Goal: Information Seeking & Learning: Check status

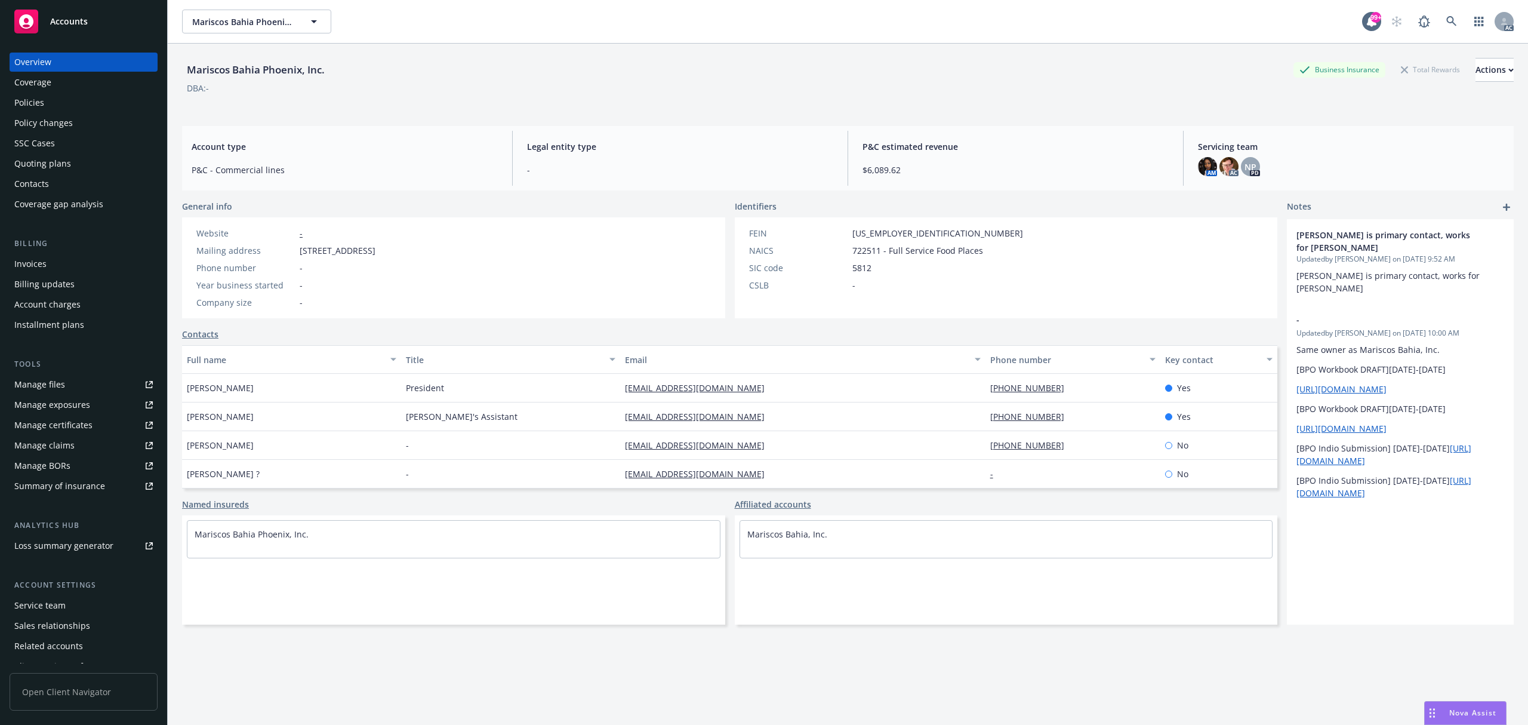
click at [1146, 27] on div "AC" at bounding box center [1449, 22] width 129 height 24
click at [1146, 29] on link at bounding box center [1452, 22] width 24 height 24
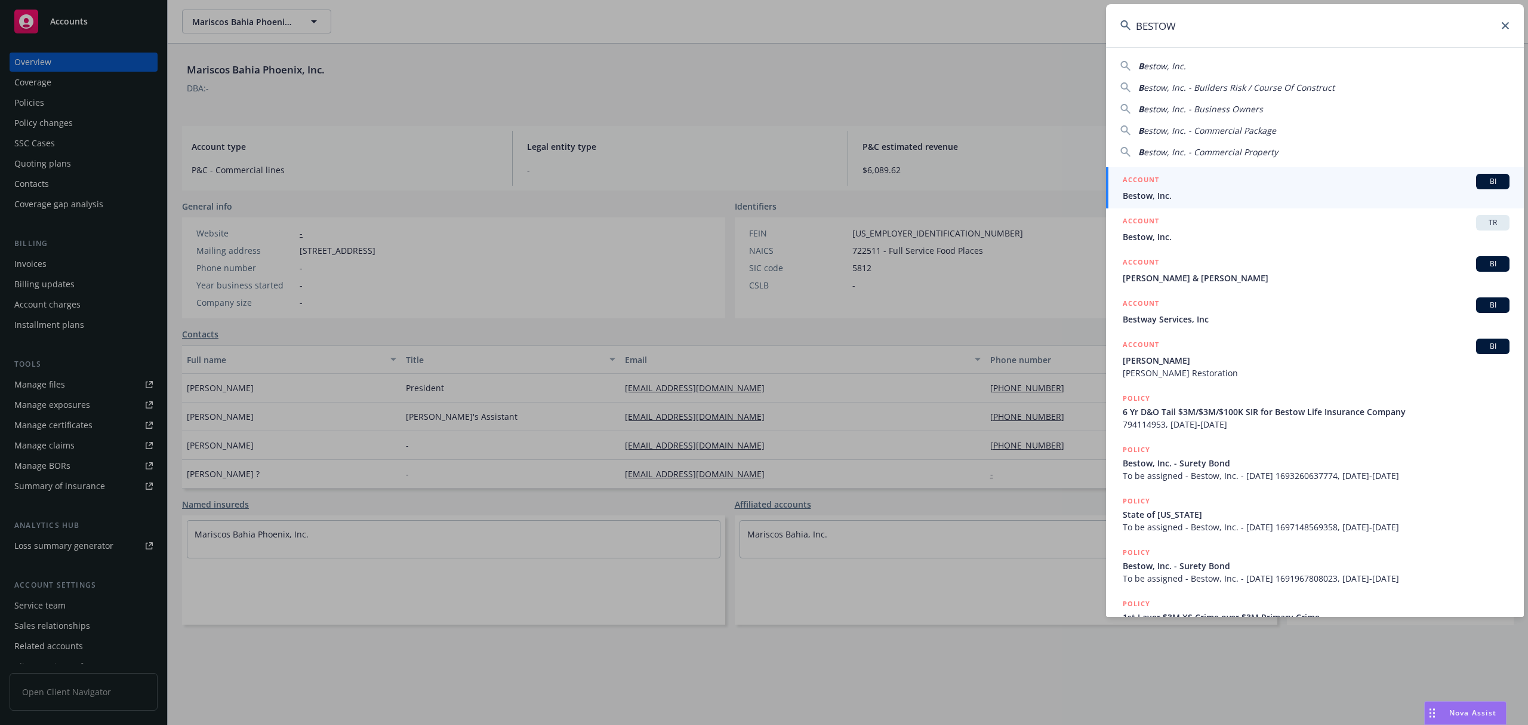
type input "BESTOW"
click at [1146, 177] on div "ACCOUNT BI" at bounding box center [1316, 182] width 387 height 16
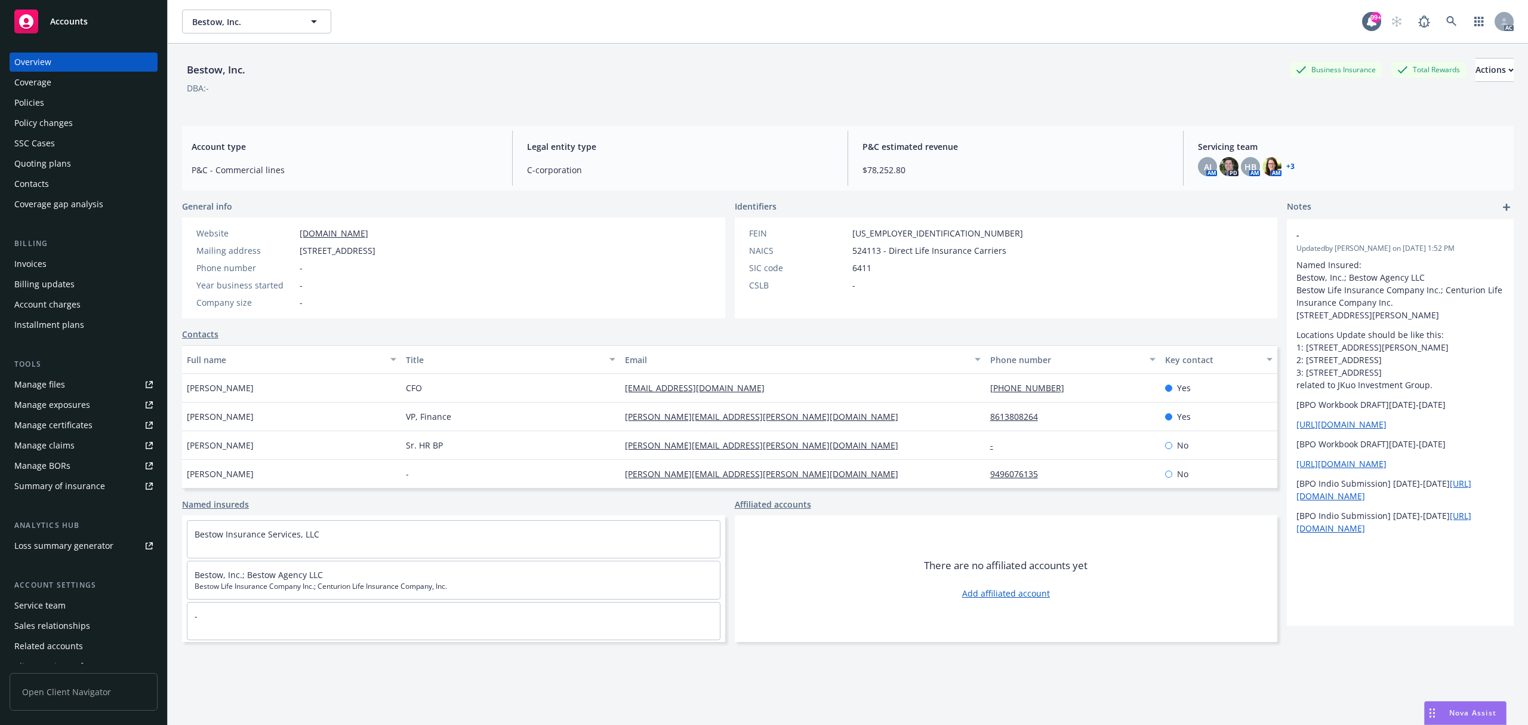
click at [41, 107] on div "Policies" at bounding box center [29, 102] width 30 height 19
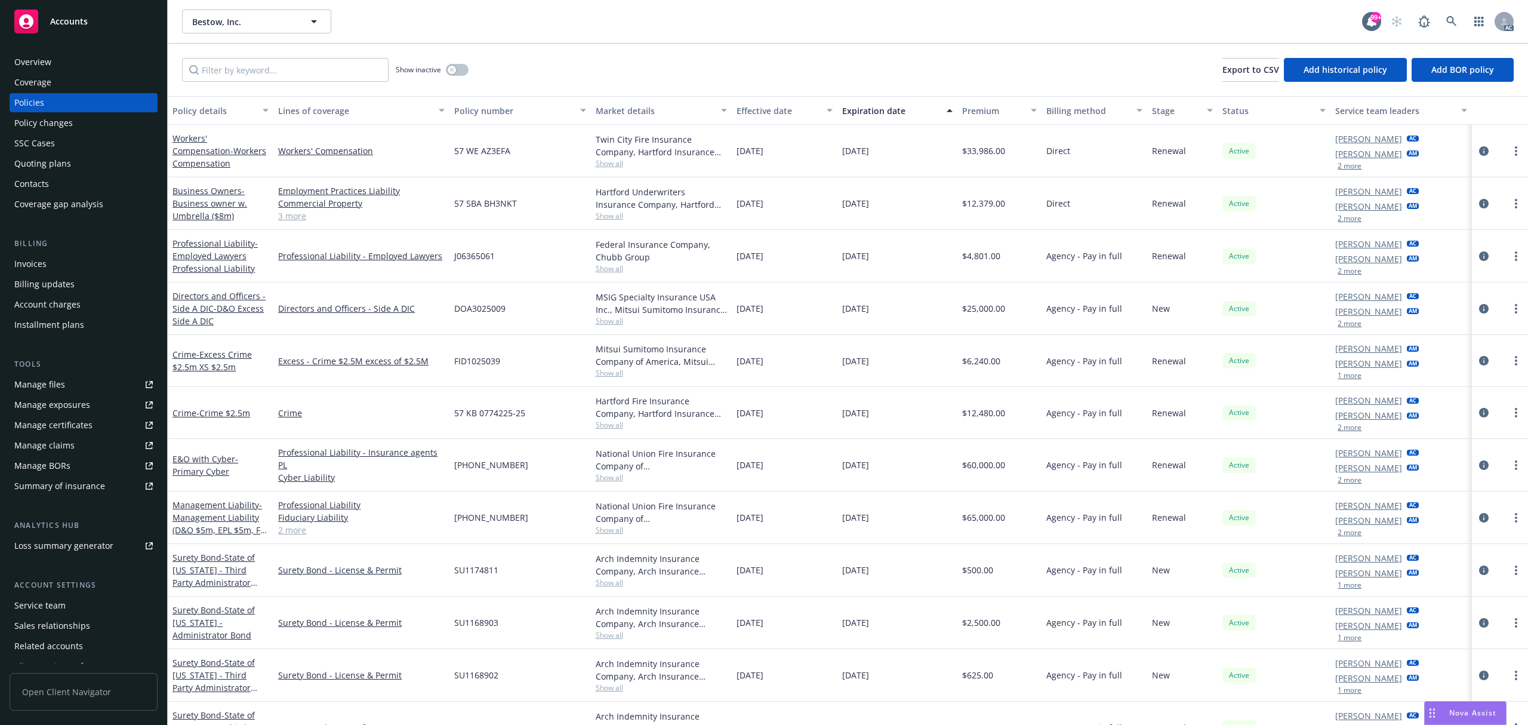
click at [44, 127] on div "Policy changes" at bounding box center [43, 122] width 59 height 19
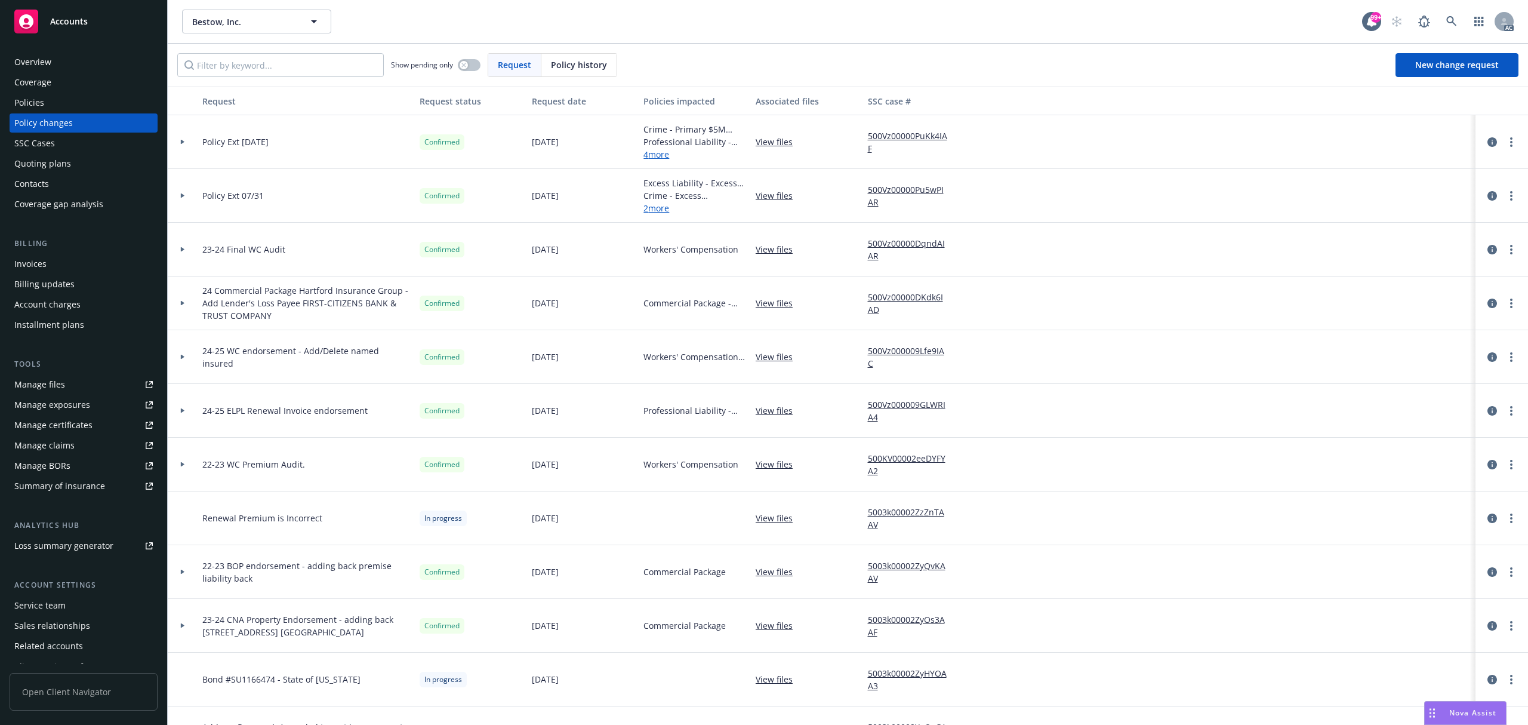
click at [54, 108] on div "Policies" at bounding box center [83, 102] width 139 height 19
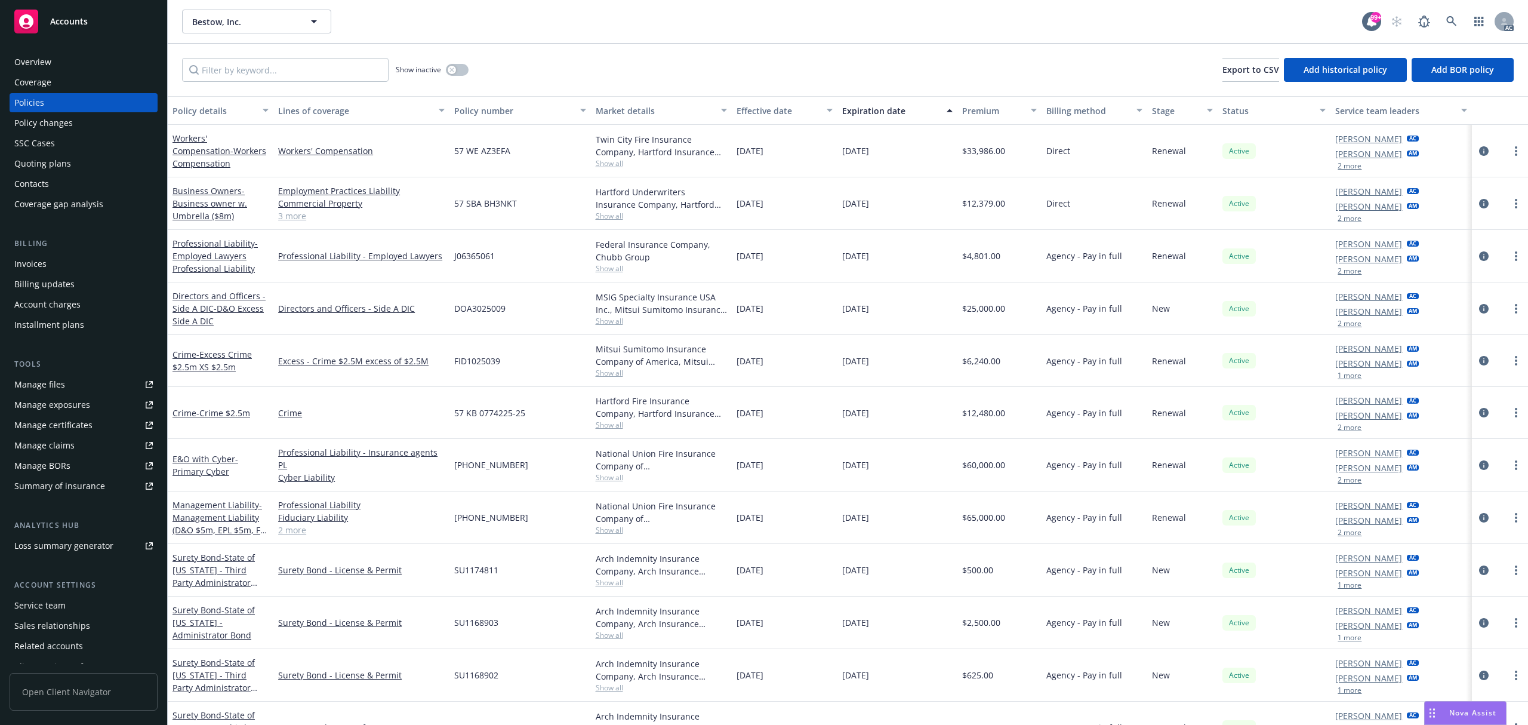
click at [50, 103] on div "Policies" at bounding box center [83, 102] width 139 height 19
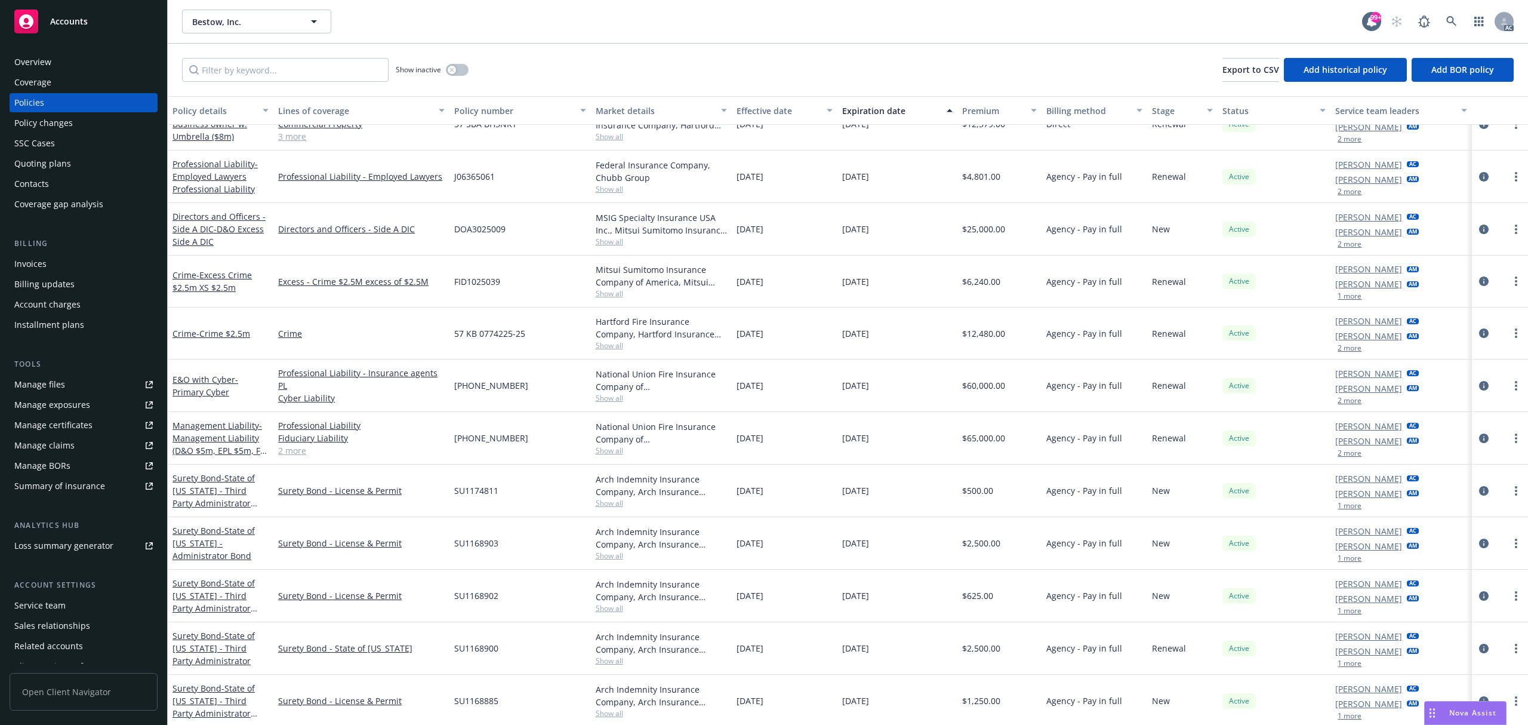
click at [225, 385] on div "E&O with Cyber - Primary Cyber" at bounding box center [221, 385] width 96 height 25
click at [220, 385] on div "E&O with Cyber - Primary Cyber" at bounding box center [221, 385] width 96 height 25
click at [211, 387] on span "- Primary Cyber" at bounding box center [206, 386] width 66 height 24
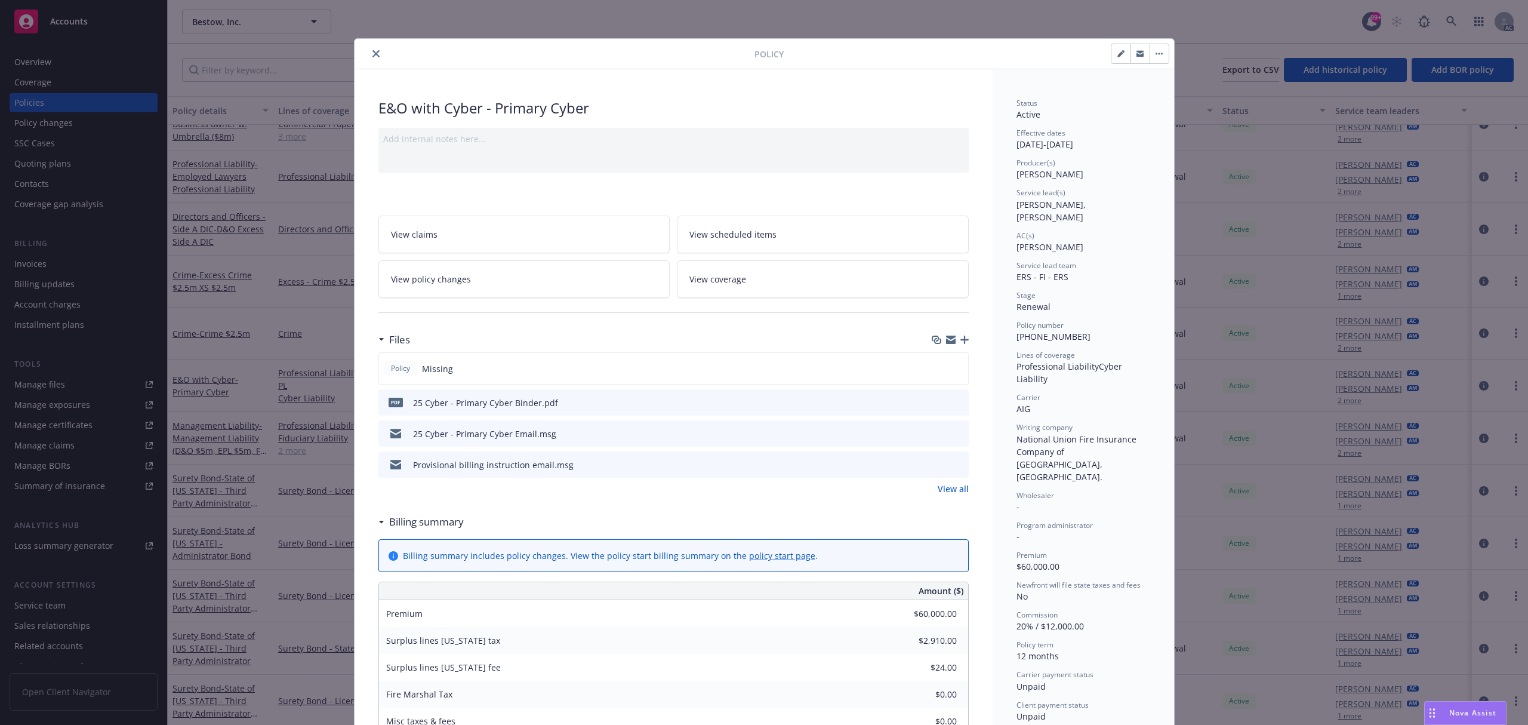
click at [373, 56] on icon "close" at bounding box center [376, 53] width 7 height 7
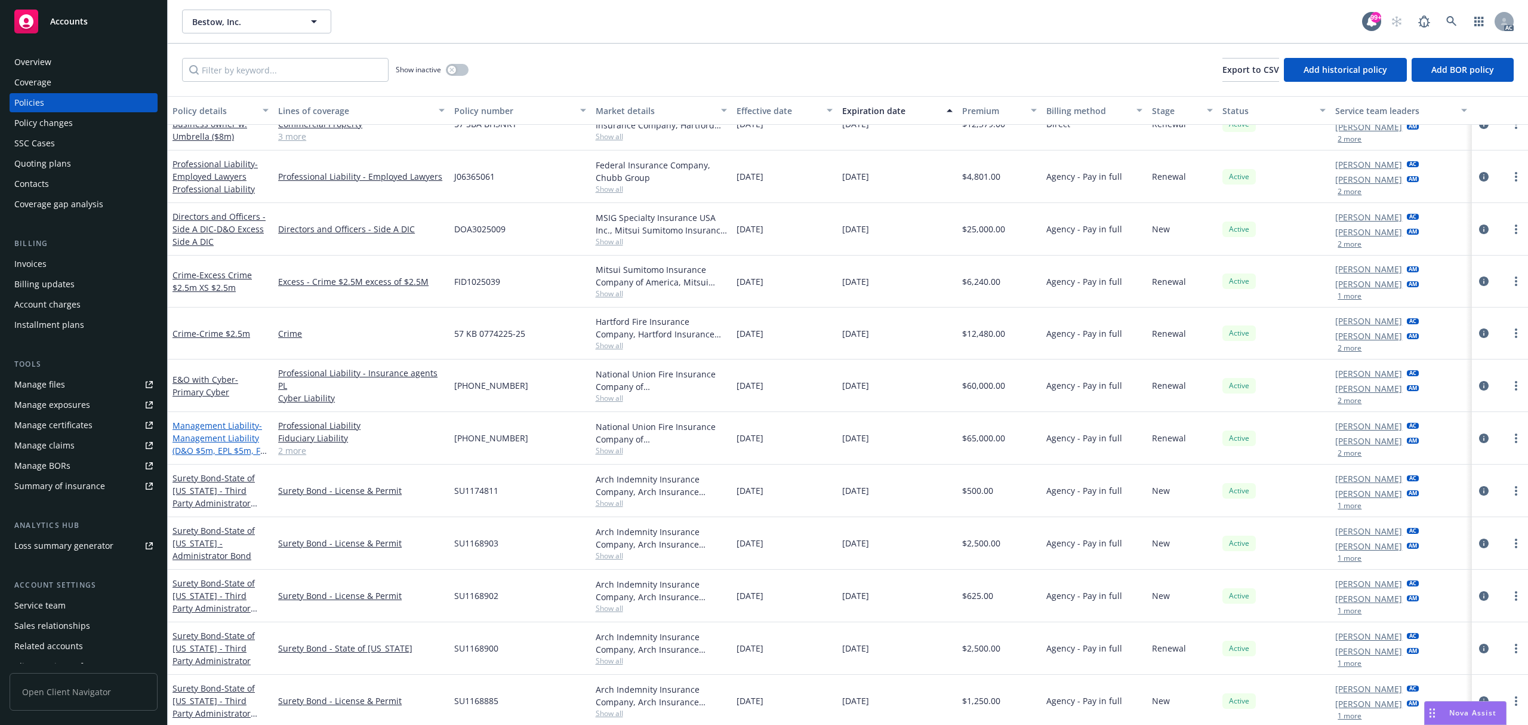
click at [202, 442] on span "- Management Liability (D&O $5m, EPL $5m, Fid $5m)" at bounding box center [221, 444] width 96 height 49
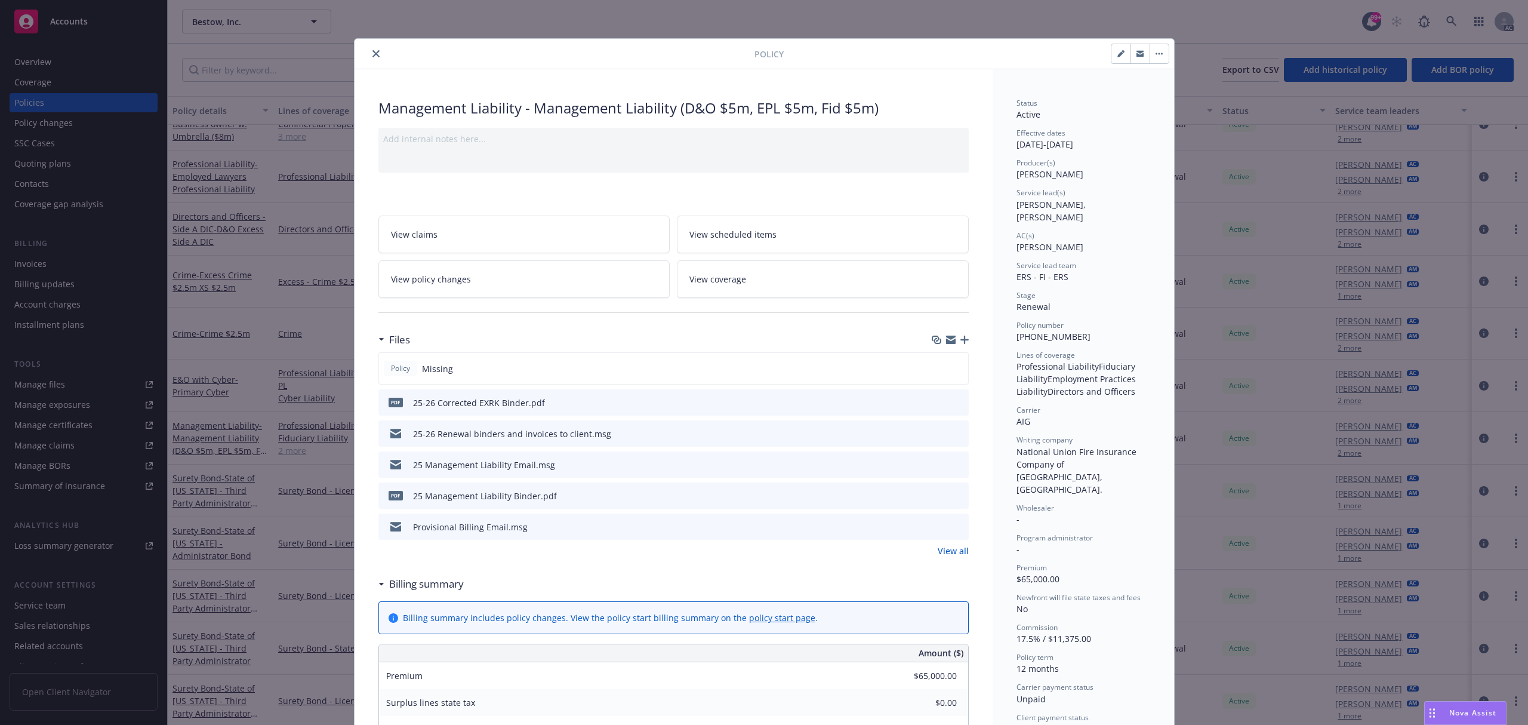
click at [373, 57] on icon "close" at bounding box center [376, 53] width 7 height 7
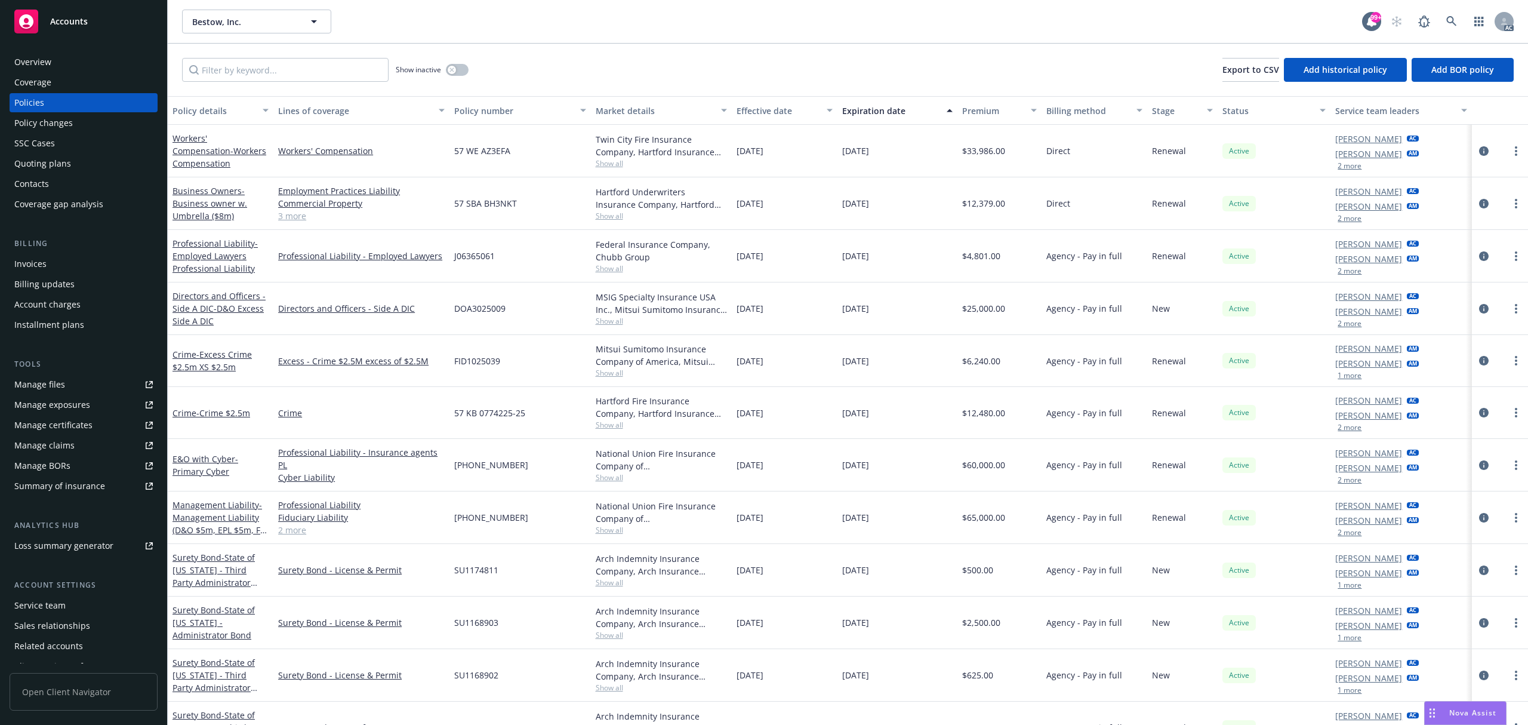
click at [41, 124] on div "Policy changes" at bounding box center [43, 122] width 59 height 19
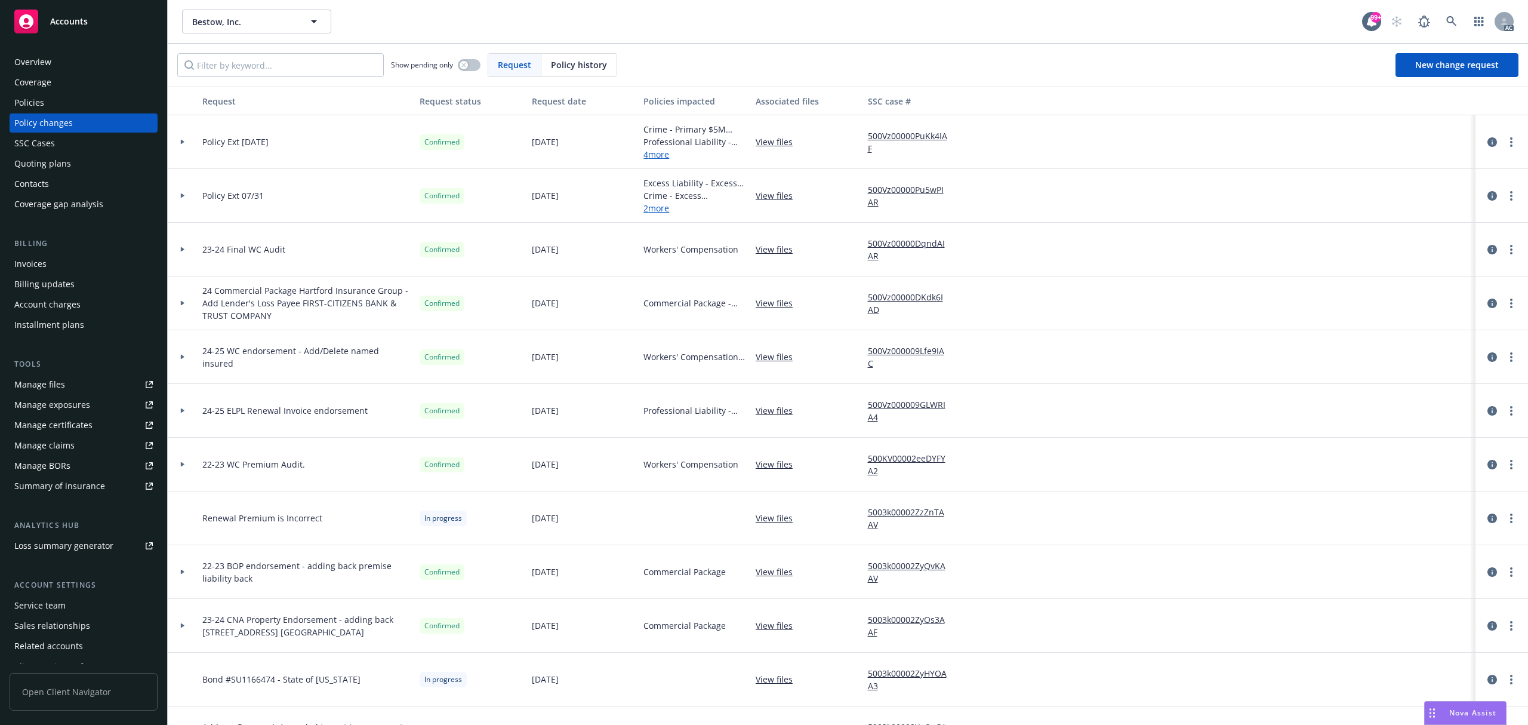
click at [184, 201] on div at bounding box center [183, 196] width 30 height 54
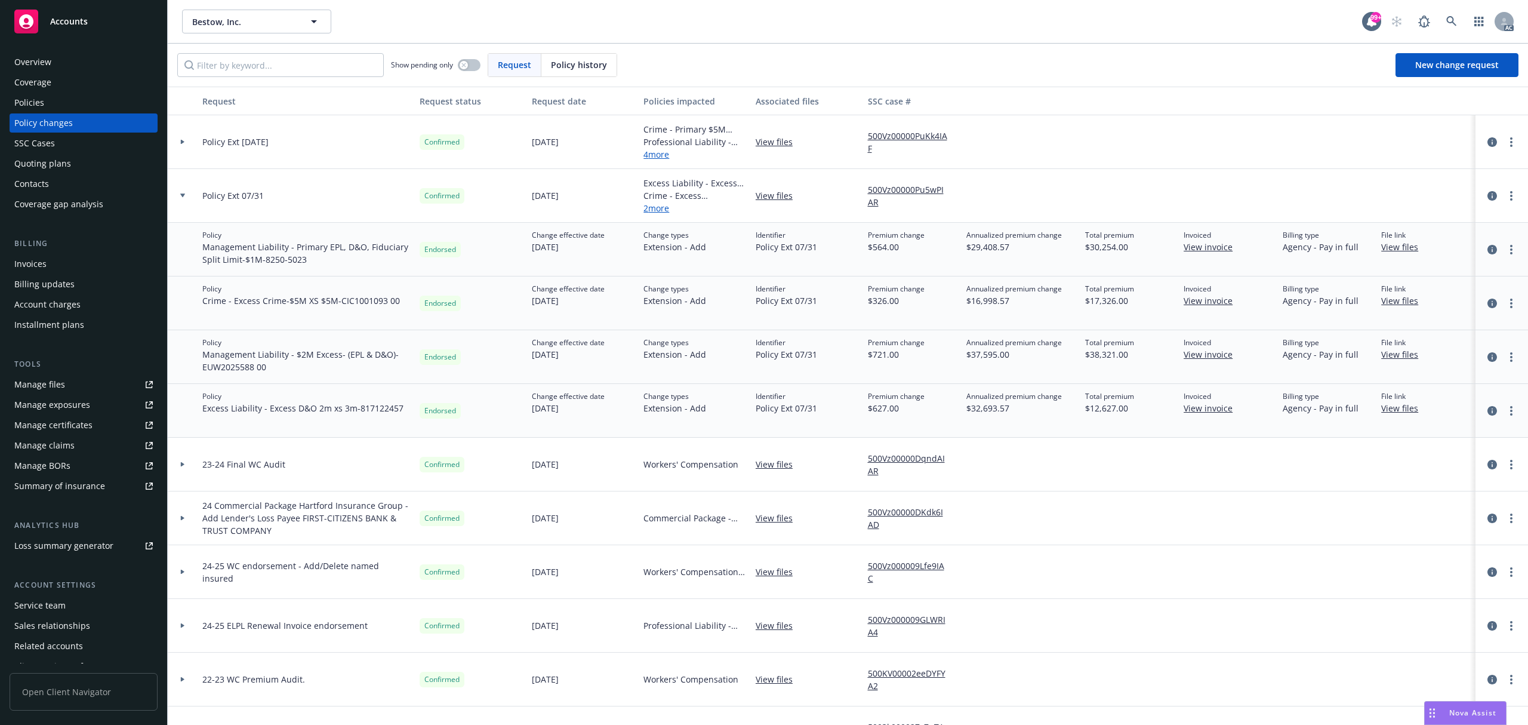
click at [184, 201] on div at bounding box center [183, 196] width 30 height 54
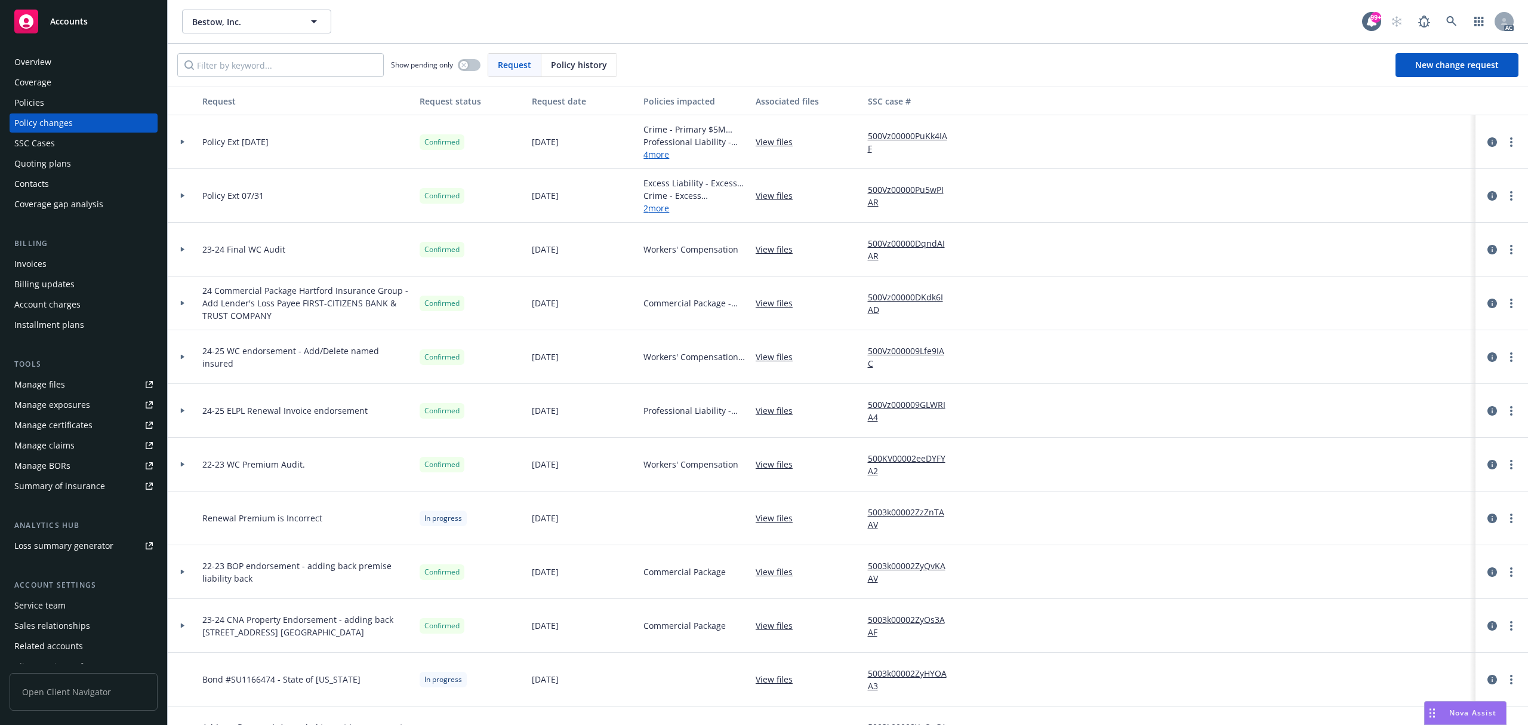
click at [39, 106] on div "Policies" at bounding box center [29, 102] width 30 height 19
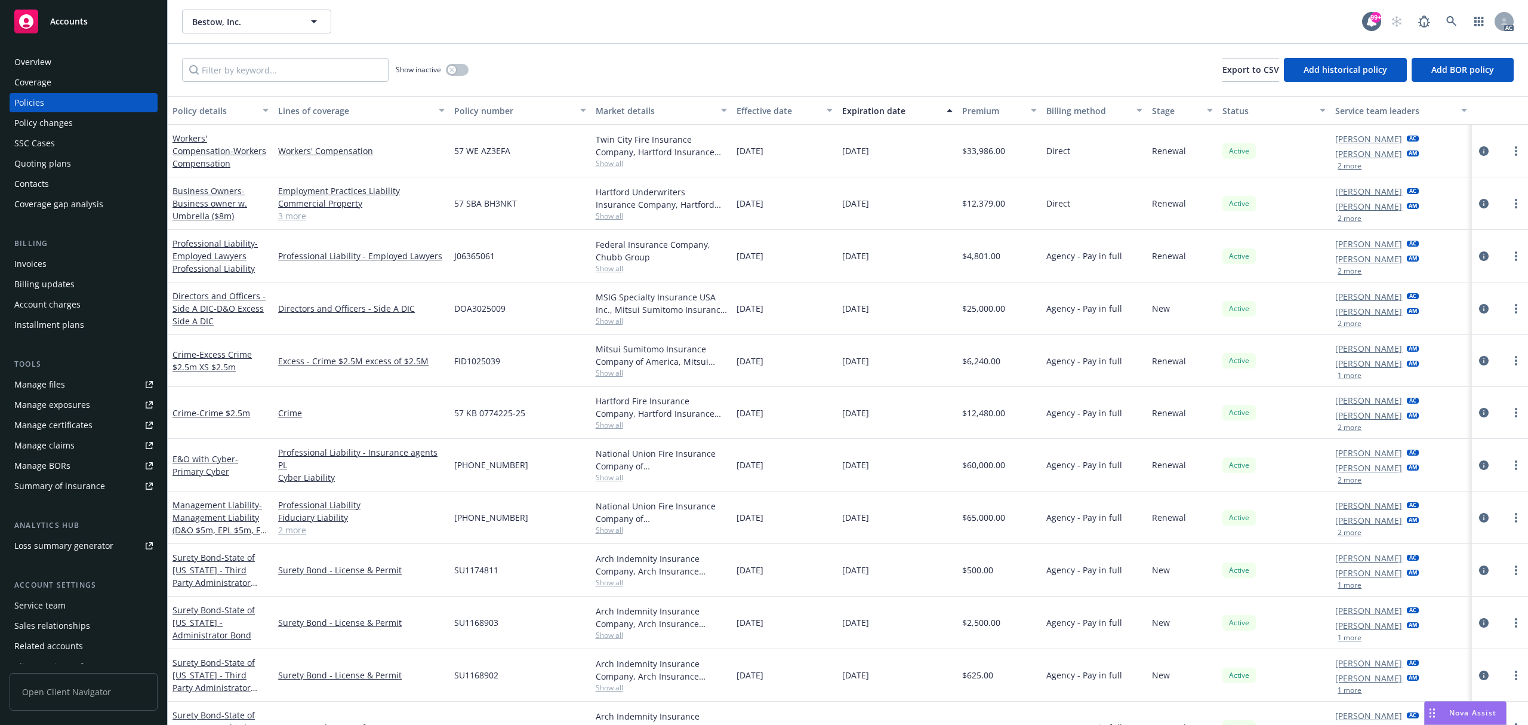
click at [747, 104] on div "Effective date" at bounding box center [778, 110] width 83 height 13
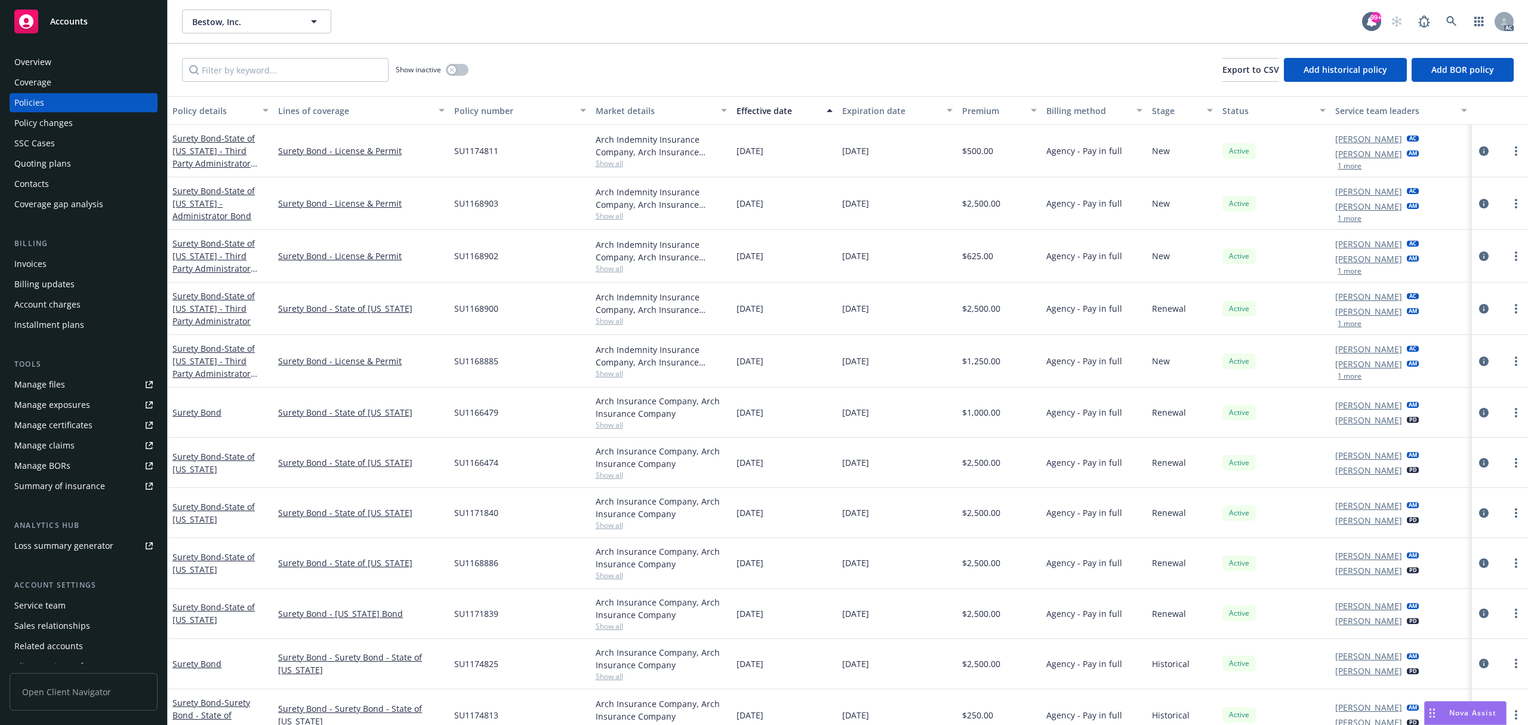
click at [747, 104] on div "Effective date" at bounding box center [778, 110] width 83 height 13
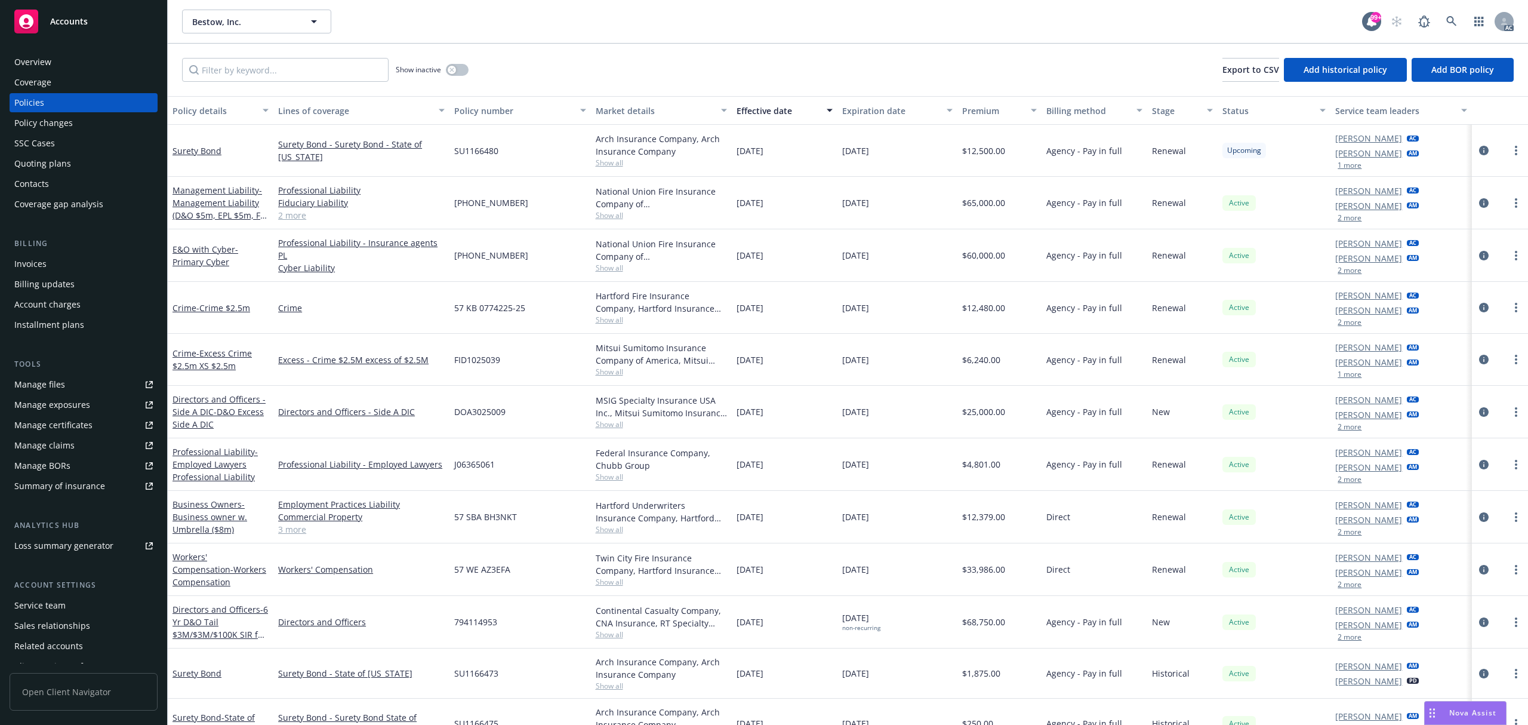
click at [747, 104] on div "Effective date" at bounding box center [778, 110] width 83 height 13
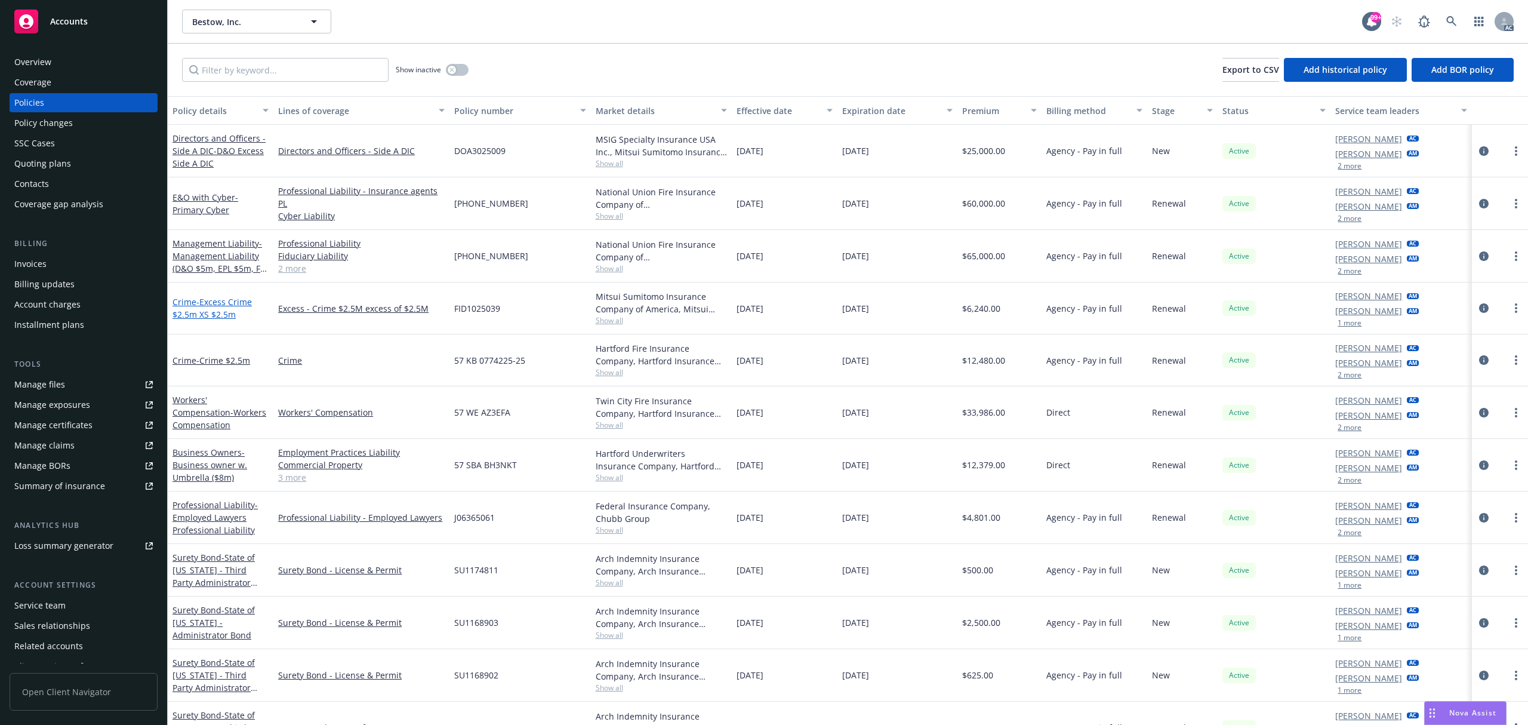
click at [211, 310] on span "- Excess Crime $2.5m XS $2.5m" at bounding box center [212, 308] width 79 height 24
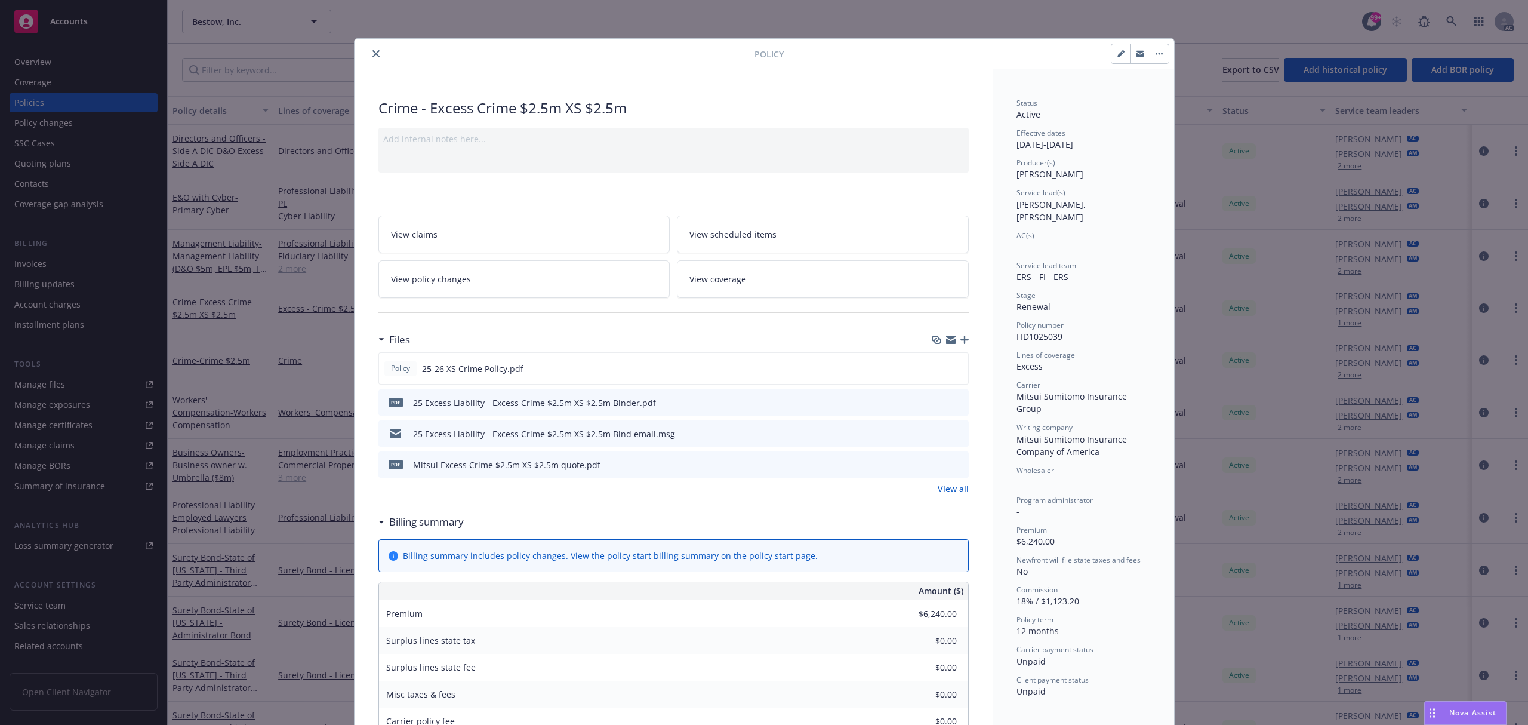
drag, startPoint x: 367, startPoint y: 50, endPoint x: 657, endPoint y: 14, distance: 292.9
click at [373, 50] on icon "close" at bounding box center [376, 53] width 7 height 7
